Goal: Information Seeking & Learning: Find specific fact

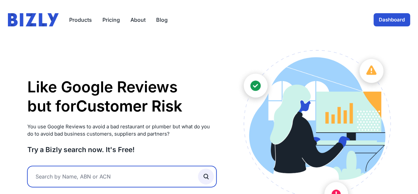
click at [43, 176] on input "text" at bounding box center [122, 176] width 190 height 21
type input "Aristel Networks PL"
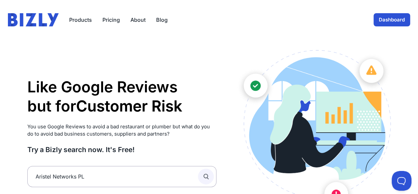
click at [204, 176] on icon "submit" at bounding box center [205, 176] width 7 height 7
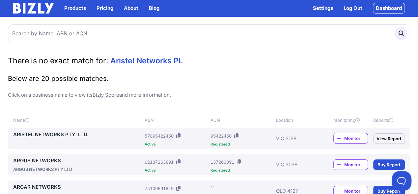
scroll to position [34, 0]
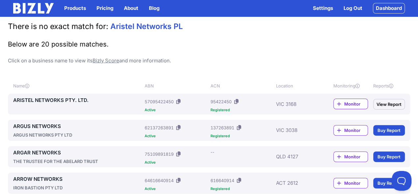
click at [55, 100] on link "ARISTEL NETWORKS PTY. LTD." at bounding box center [77, 100] width 129 height 8
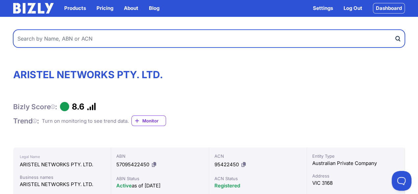
click at [32, 37] on input "text" at bounding box center [209, 39] width 392 height 18
type input "telecom depot"
click at [395, 30] on button "submit" at bounding box center [400, 39] width 11 height 18
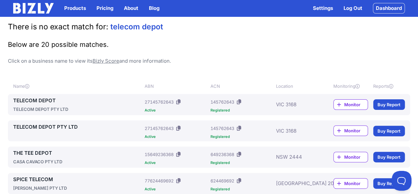
scroll to position [34, 0]
click at [34, 100] on link "TELECOM DEPOT" at bounding box center [77, 100] width 129 height 8
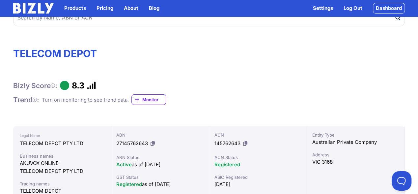
scroll to position [34, 0]
